Goal: Ask a question

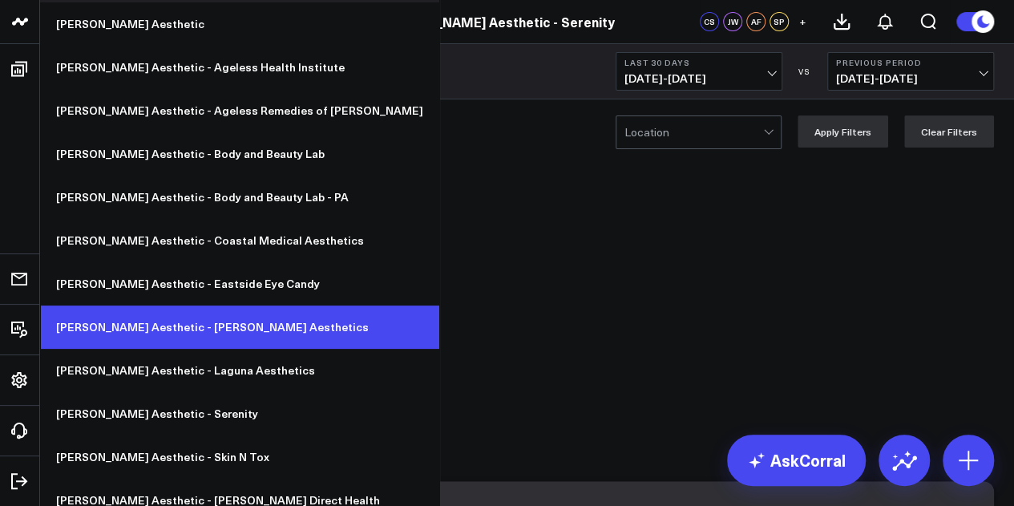
scroll to position [51, 0]
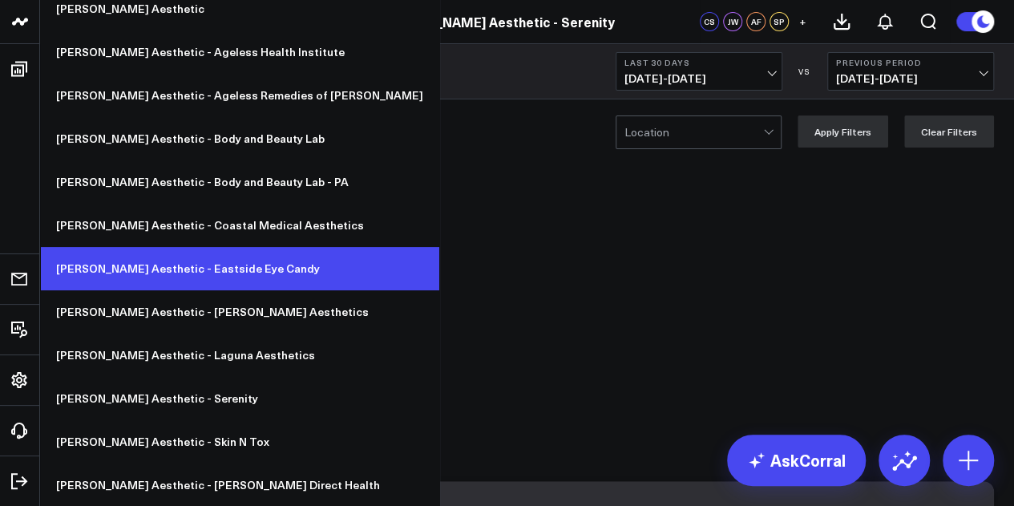
click at [184, 272] on link "[PERSON_NAME] Aesthetic - Eastside Eye Candy" at bounding box center [239, 268] width 399 height 43
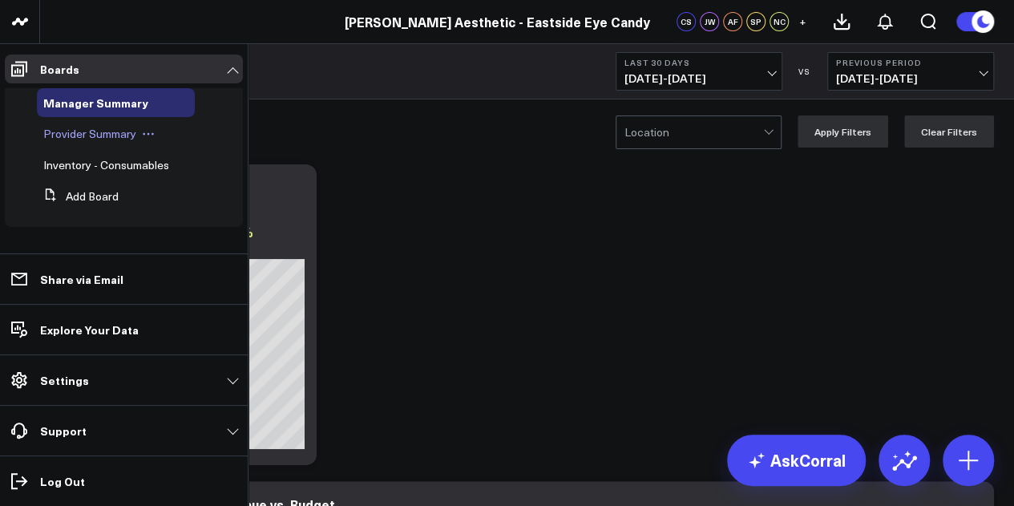
click at [87, 141] on div "Provider Summary" at bounding box center [116, 133] width 158 height 29
click at [90, 134] on span "Provider Summary" at bounding box center [89, 133] width 93 height 15
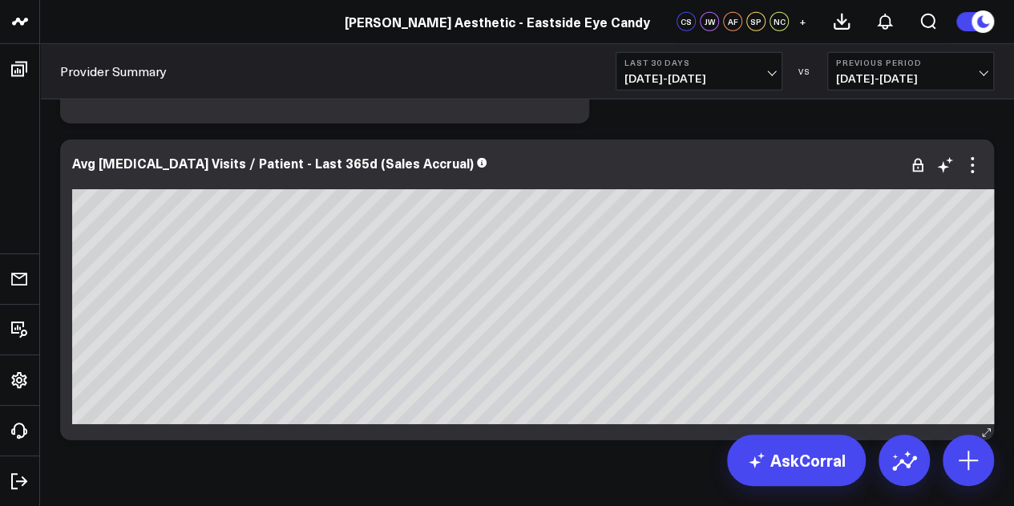
scroll to position [5565, 0]
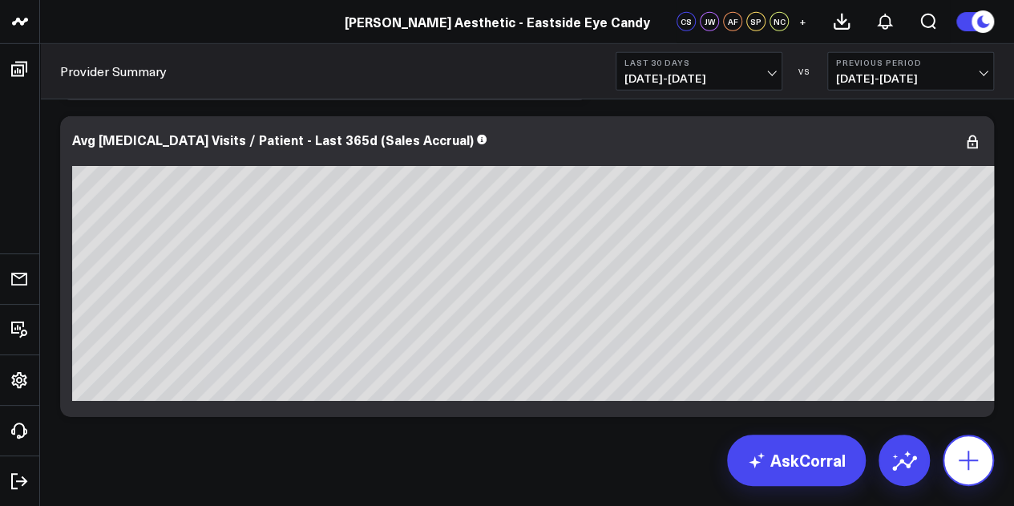
click at [951, 469] on button at bounding box center [968, 459] width 51 height 51
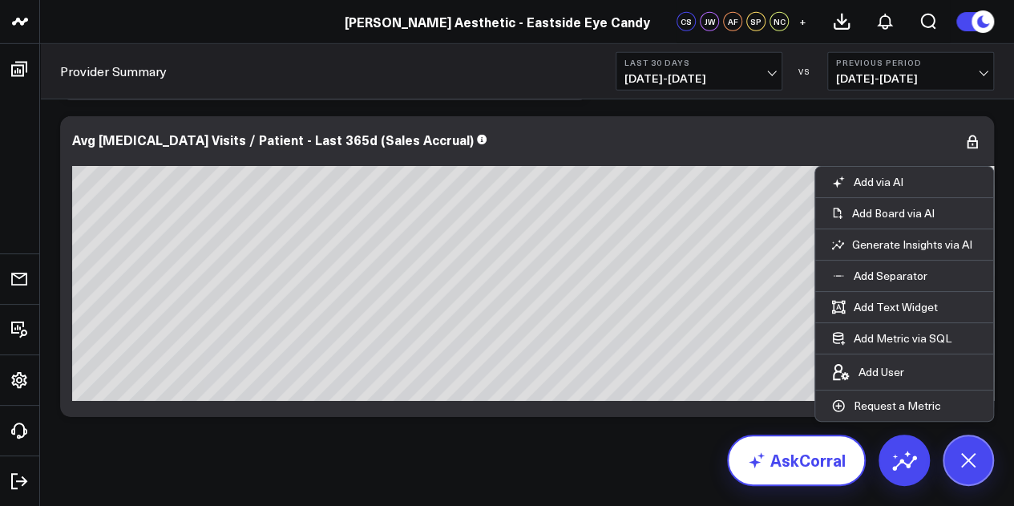
click at [765, 464] on icon at bounding box center [756, 459] width 19 height 19
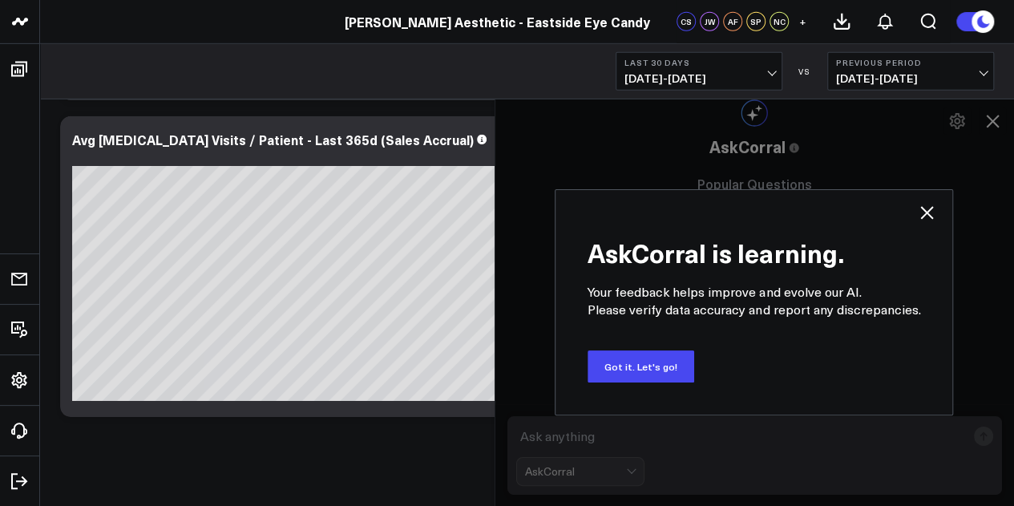
click at [923, 209] on icon at bounding box center [927, 212] width 13 height 13
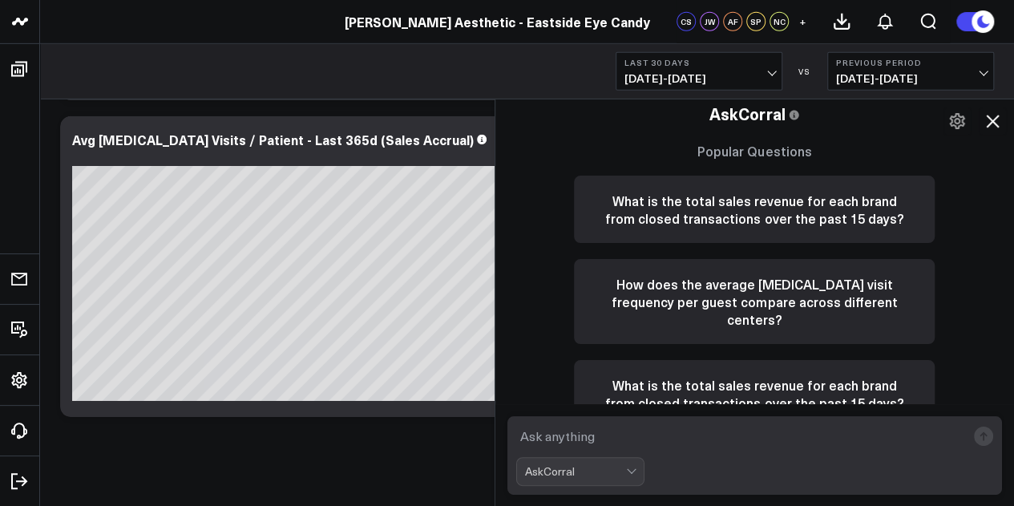
scroll to position [37, 0]
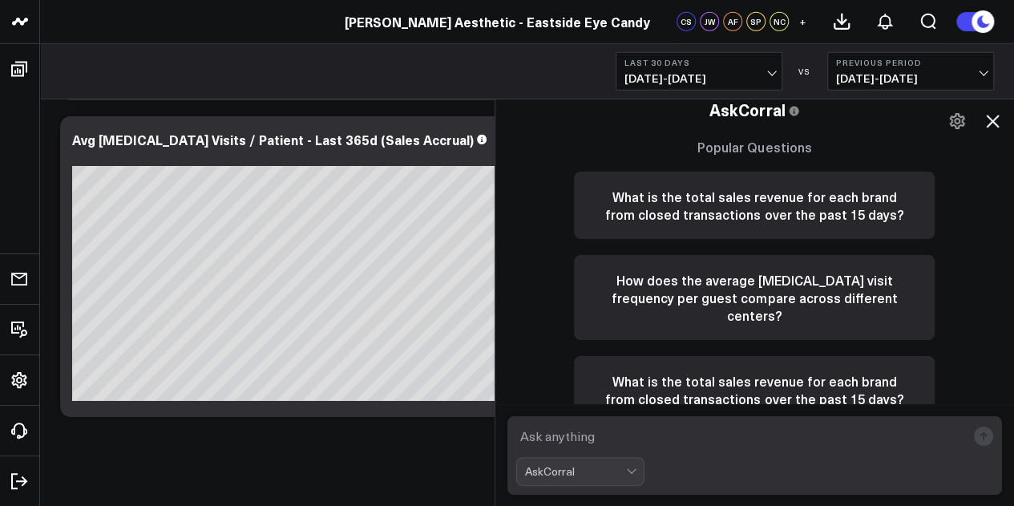
click at [643, 437] on textarea at bounding box center [741, 436] width 450 height 29
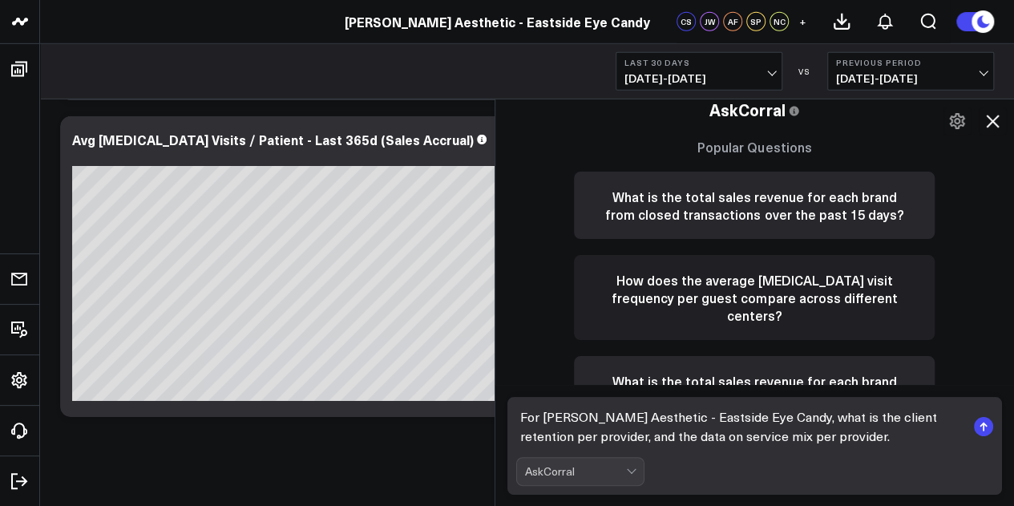
type textarea "For Annie Aesthetic - Eastside Eye Candy, what is the client retention per prov…"
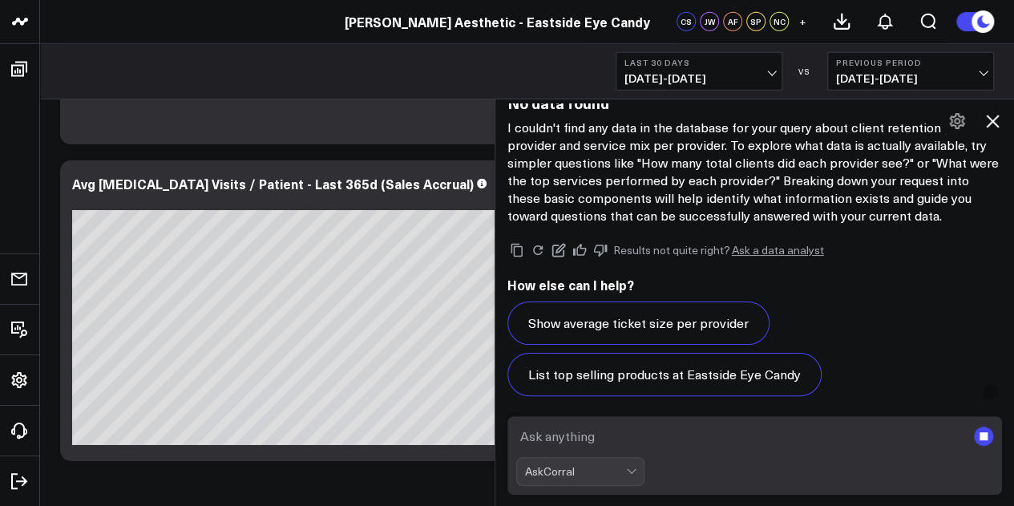
scroll to position [1739, 0]
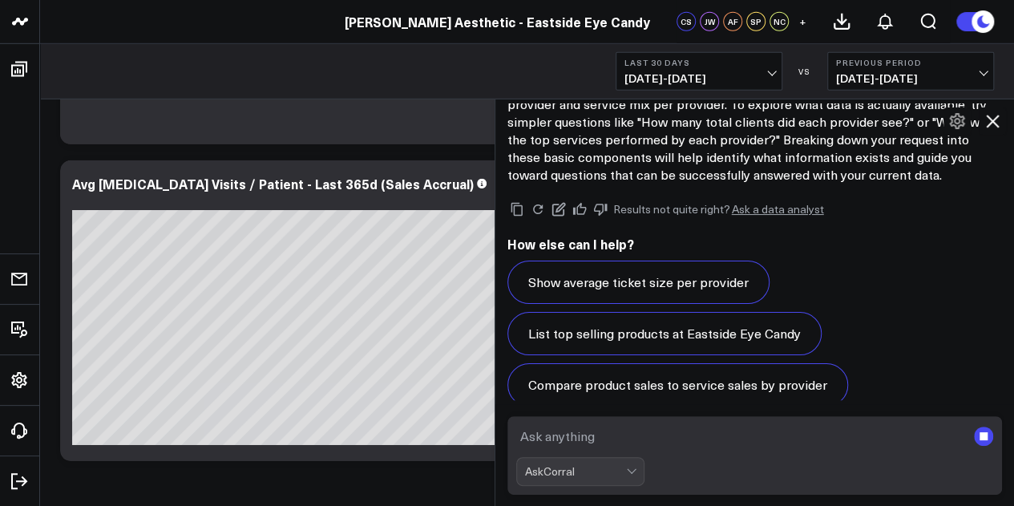
click at [721, 438] on textarea at bounding box center [741, 436] width 450 height 29
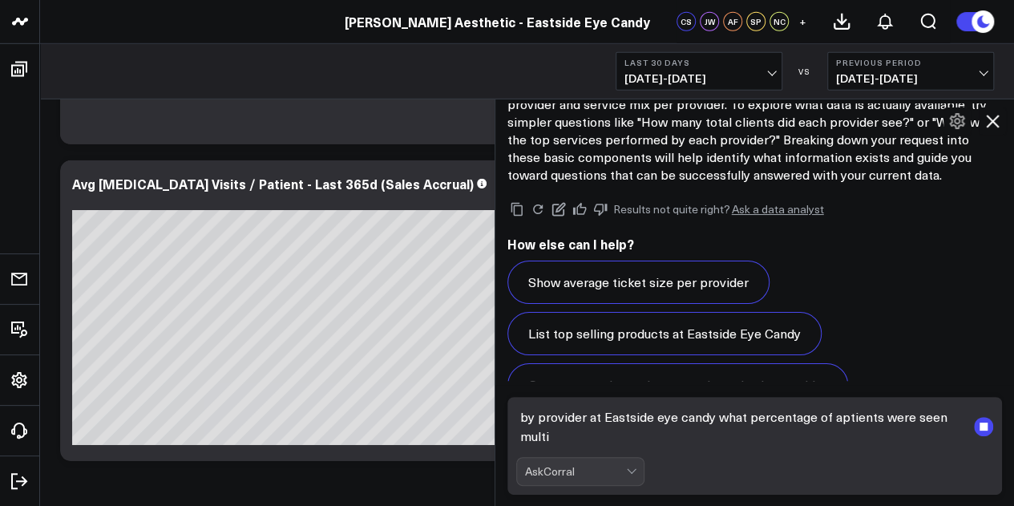
scroll to position [1758, 0]
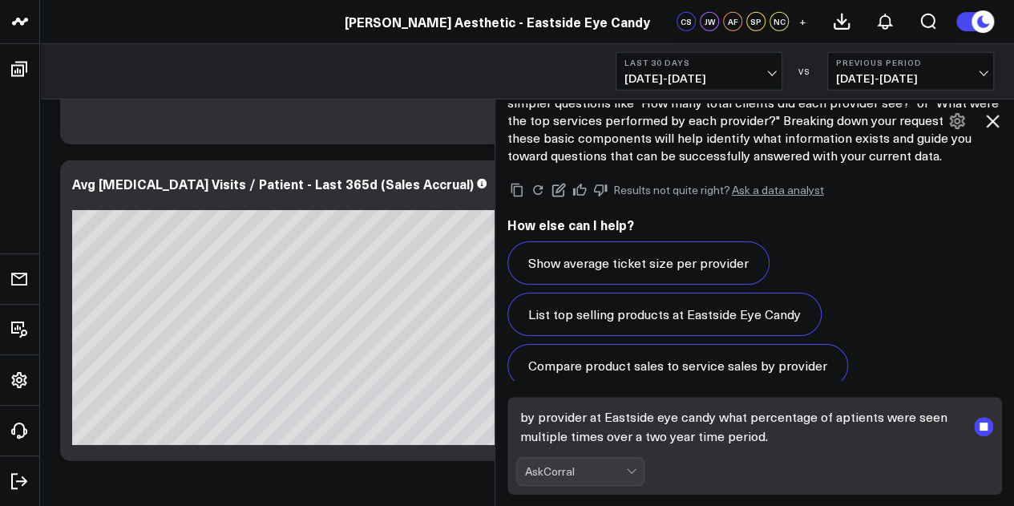
click at [867, 413] on textarea "by provider at Eastside eye candy what percentage of aptients were seen multipl…" at bounding box center [741, 426] width 450 height 48
type textarea "by provider at Eastside eye candy what percentage of patients were seen multipl…"
click at [771, 433] on textarea "by provider at Eastside eye candy what percentage of patients were seen multipl…" at bounding box center [741, 426] width 450 height 48
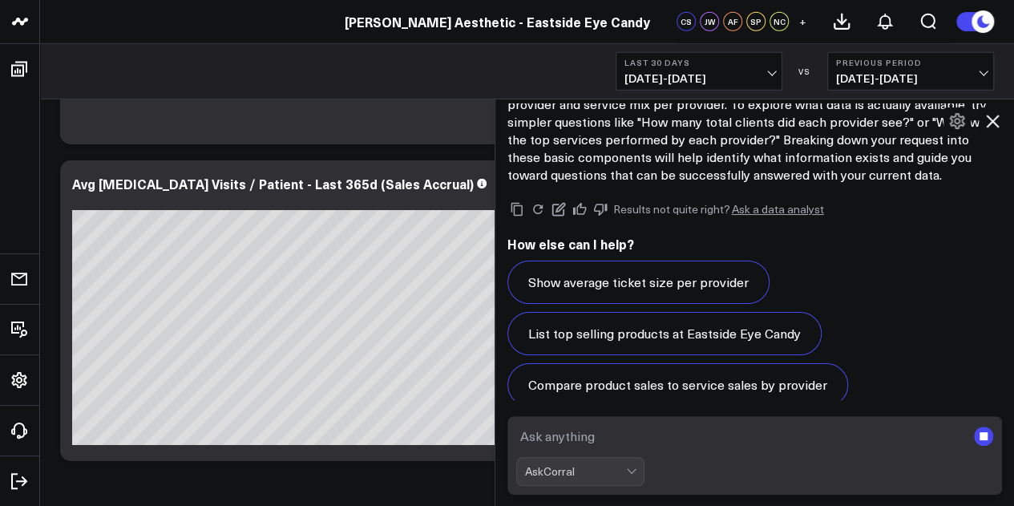
scroll to position [1633, 0]
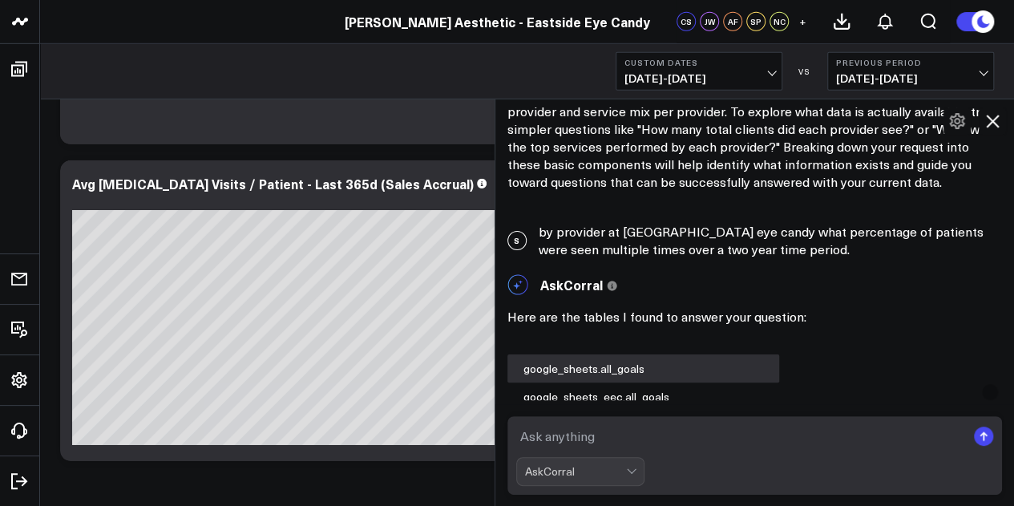
scroll to position [1728, 0]
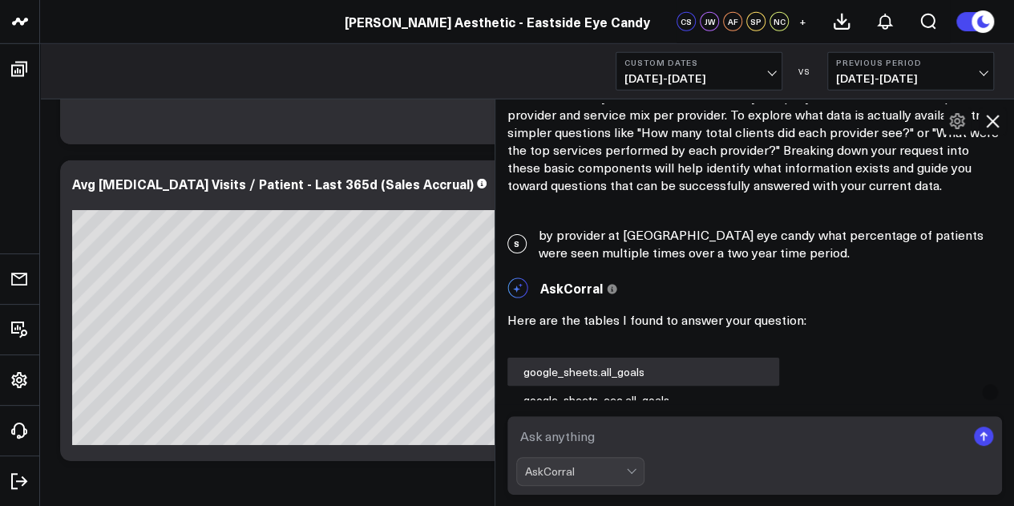
click at [996, 118] on icon at bounding box center [992, 121] width 13 height 13
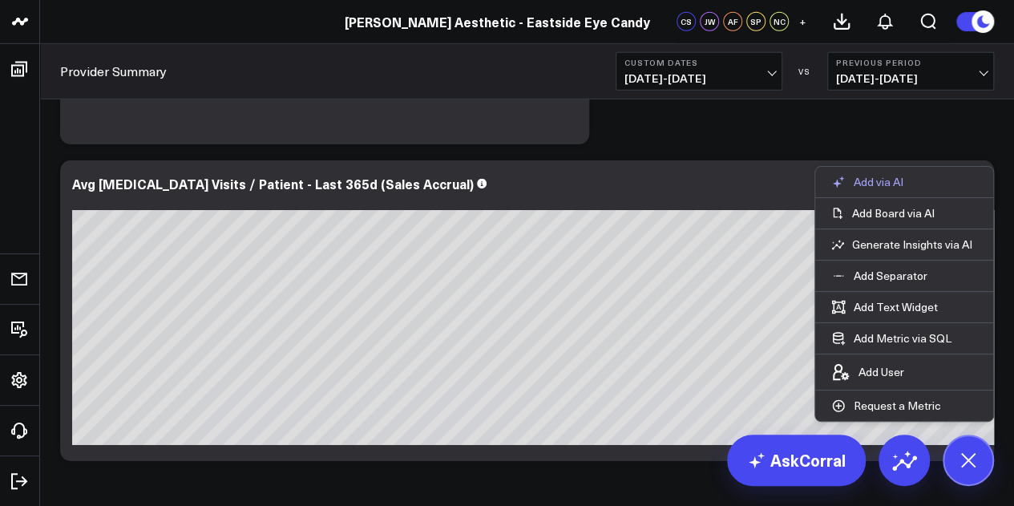
scroll to position [5580, 0]
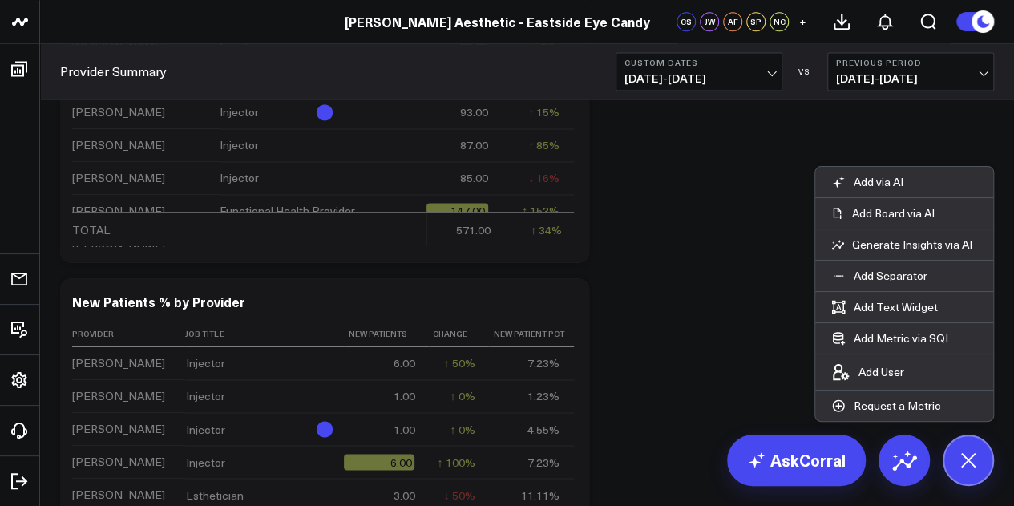
scroll to position [4114, 0]
